Goal: Task Accomplishment & Management: Manage account settings

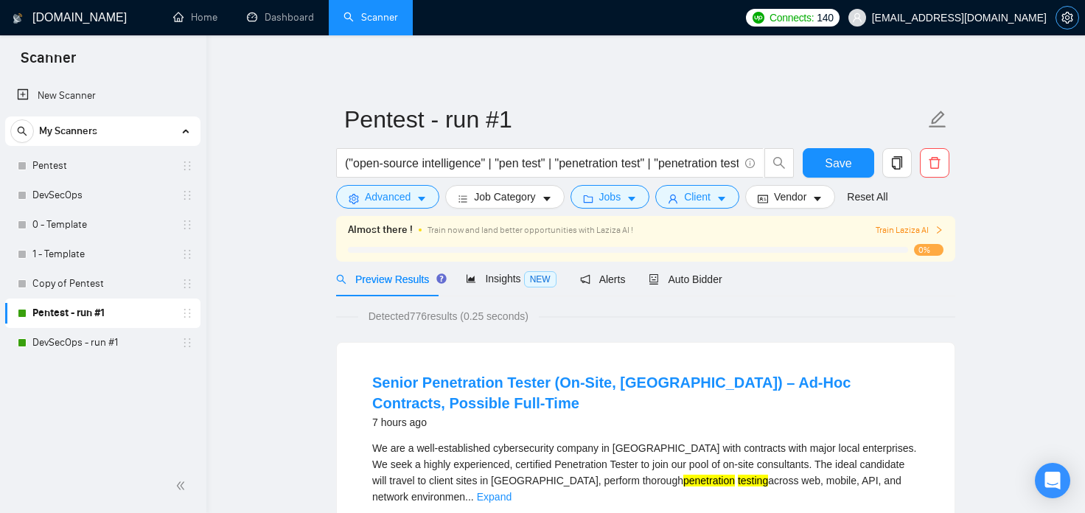
click at [1069, 15] on icon "setting" at bounding box center [1067, 18] width 12 height 12
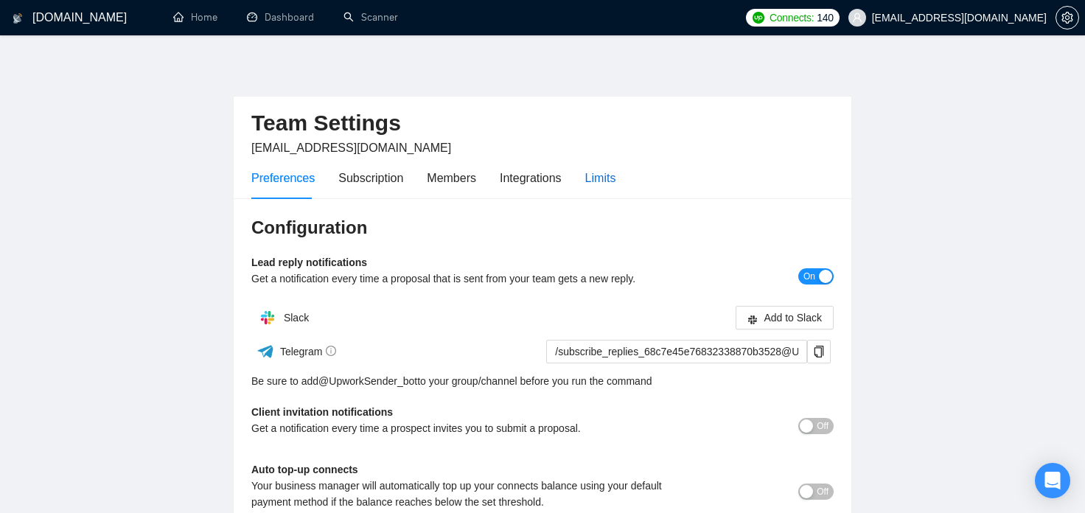
click at [589, 179] on div "Limits" at bounding box center [600, 178] width 31 height 18
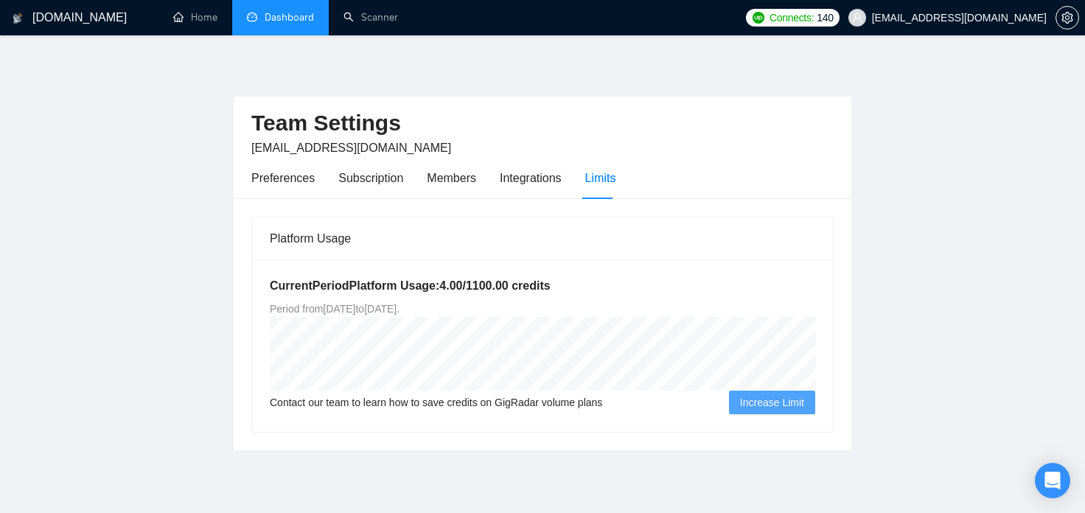
click at [247, 21] on link "Dashboard" at bounding box center [280, 17] width 67 height 13
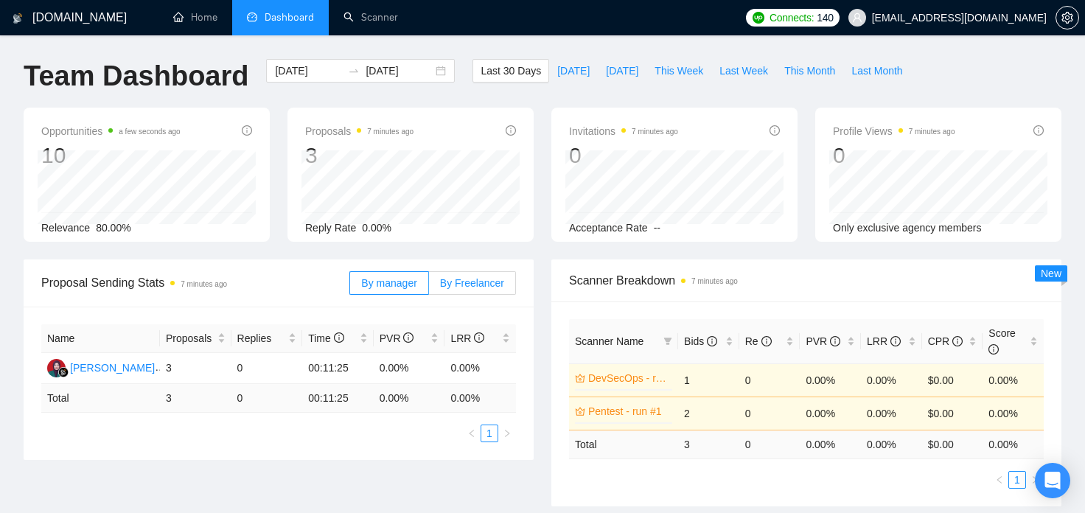
click at [488, 277] on span "By Freelancer" at bounding box center [472, 283] width 64 height 12
click at [429, 287] on input "By Freelancer" at bounding box center [429, 287] width 0 height 0
click at [428, 284] on label "By manager" at bounding box center [388, 283] width 79 height 24
click at [350, 287] on input "By manager" at bounding box center [350, 287] width 0 height 0
